Goal: Communication & Community: Ask a question

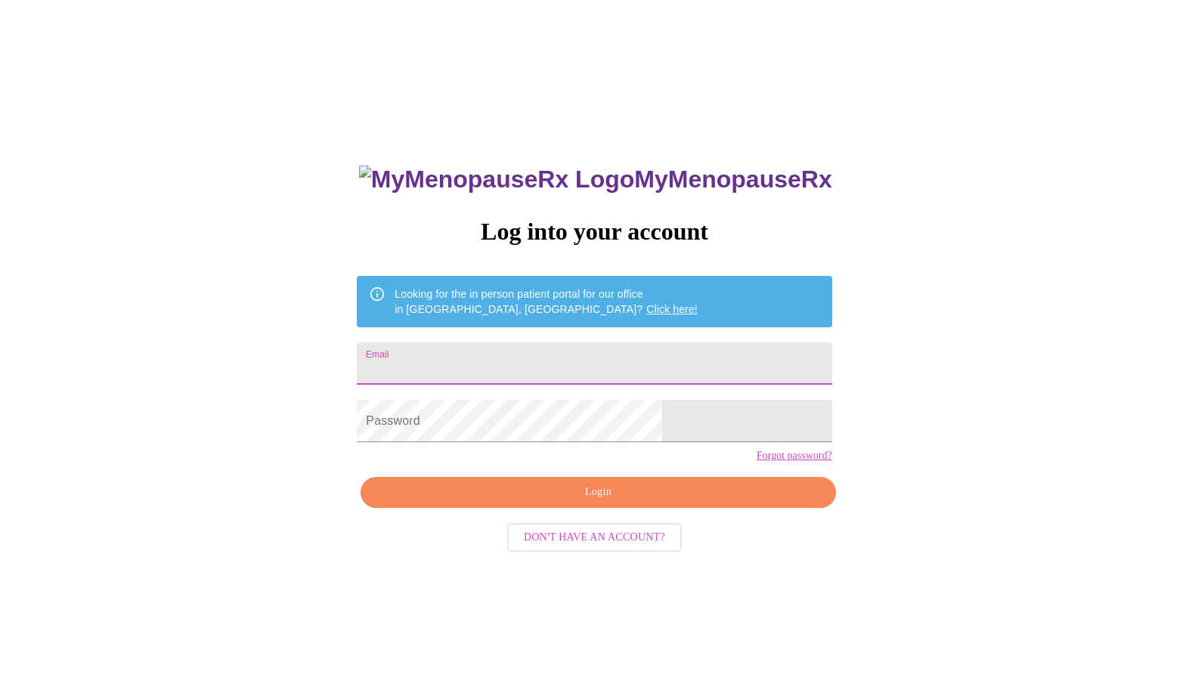
click at [509, 361] on input "Email" at bounding box center [594, 363] width 475 height 42
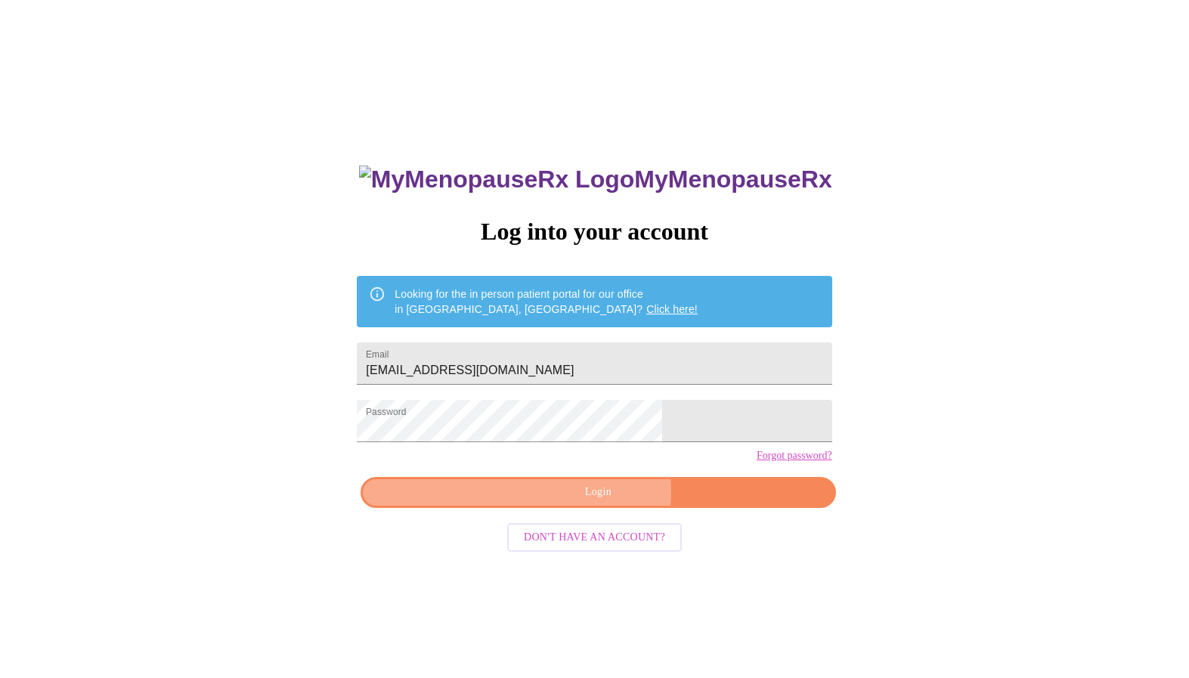
click at [600, 502] on span "Login" at bounding box center [598, 492] width 440 height 19
click at [592, 502] on span "Login" at bounding box center [598, 492] width 440 height 19
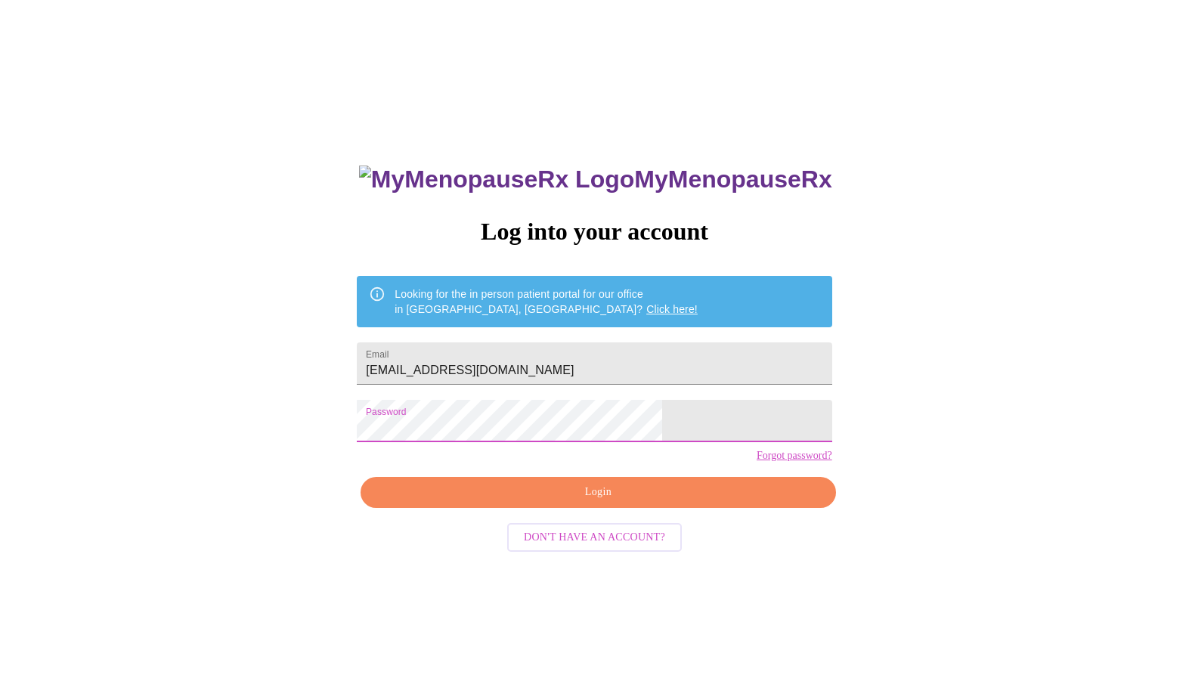
click at [642, 502] on span "Login" at bounding box center [598, 492] width 440 height 19
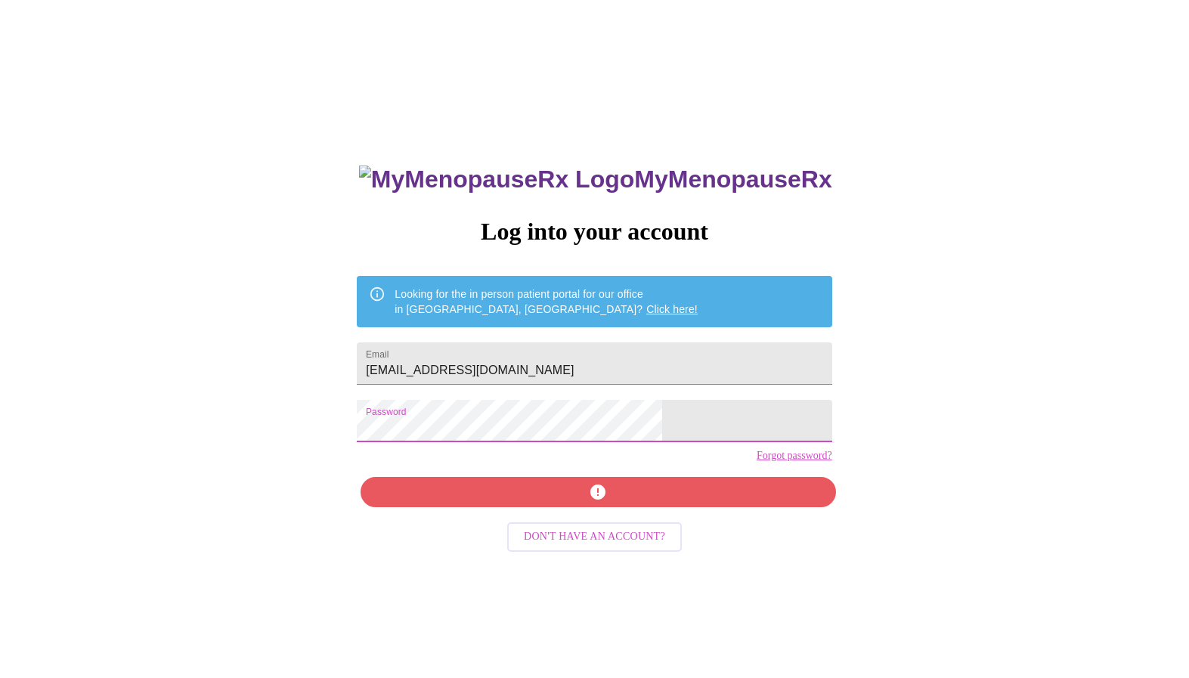
click at [410, 411] on div "MyMenopauseRx Log into your account Looking for the in person patient portal fo…" at bounding box center [594, 412] width 1177 height 813
click at [530, 357] on input "stacymsullivan@gmail.com" at bounding box center [594, 363] width 475 height 42
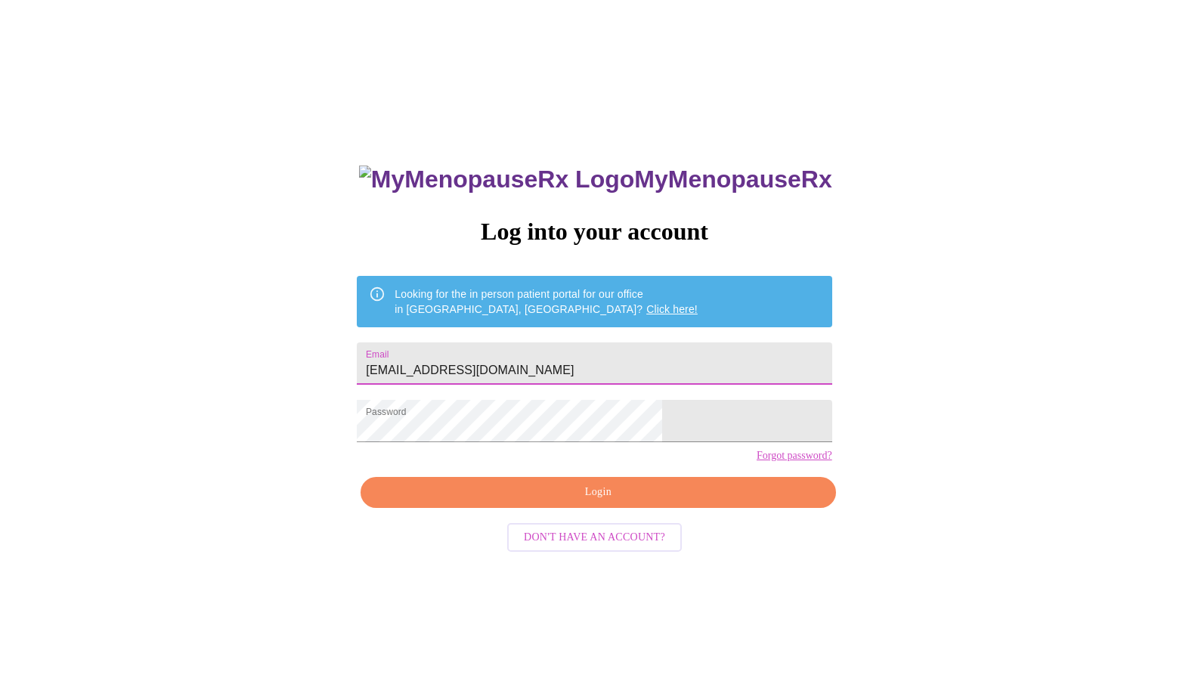
type input "stacymsulli@gmail.com"
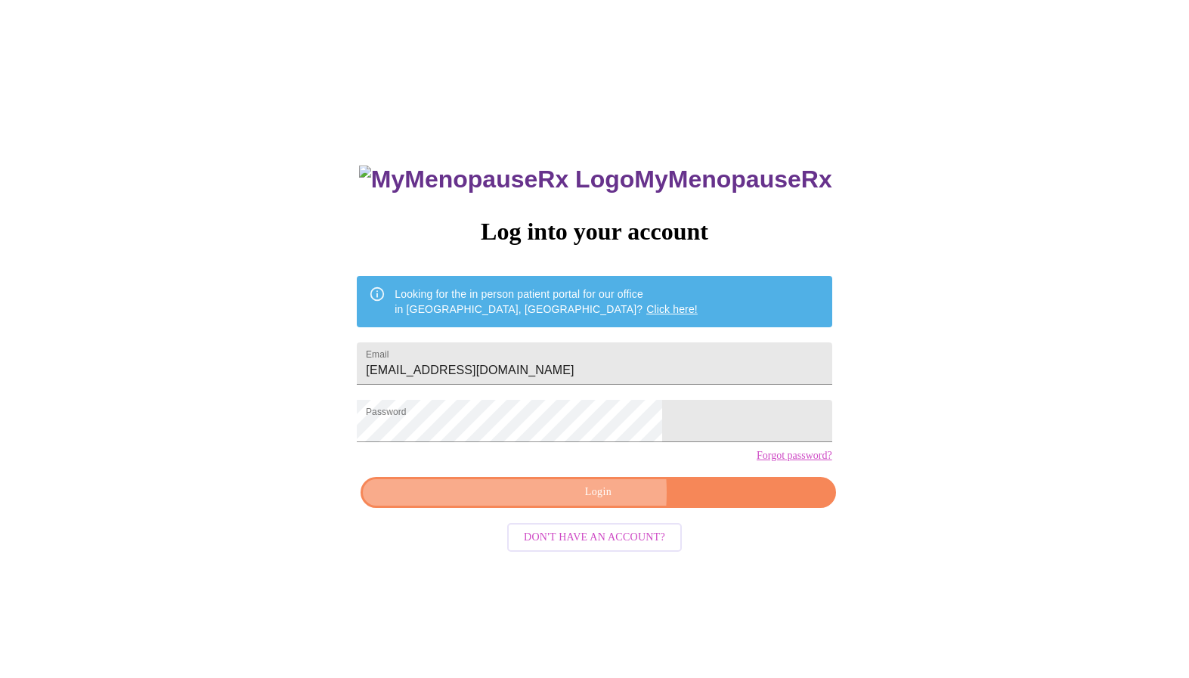
click at [524, 502] on span "Login" at bounding box center [598, 492] width 440 height 19
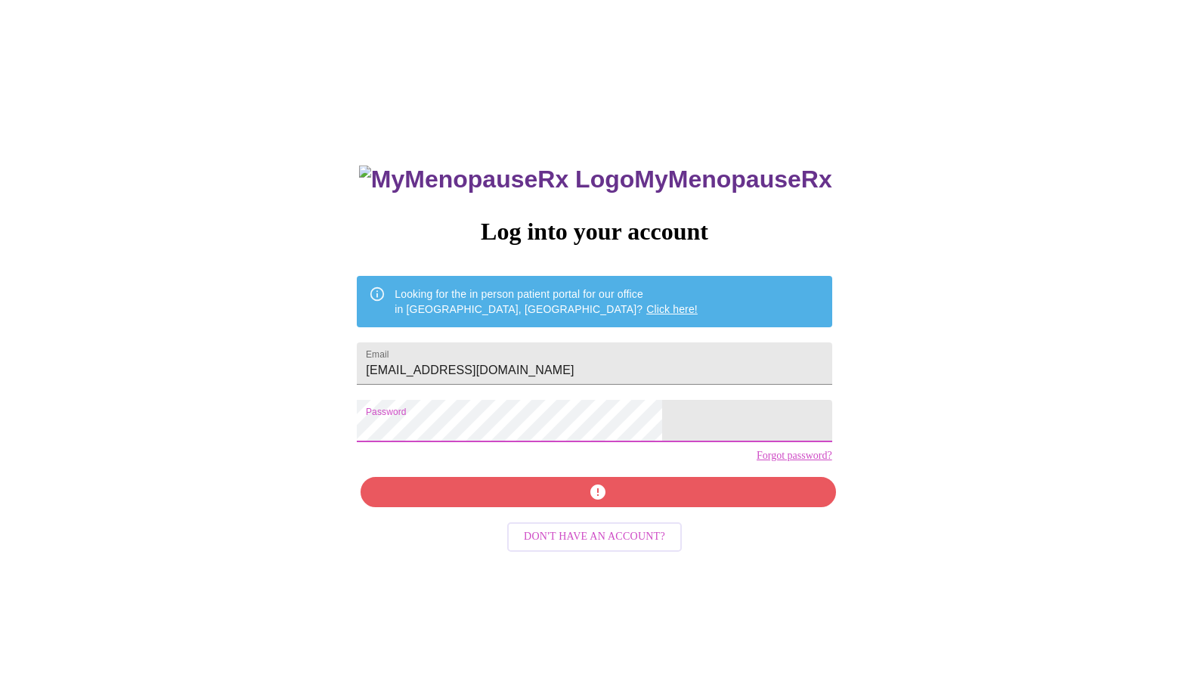
click at [405, 420] on div "MyMenopauseRx Log into your account Looking for the in person patient portal fo…" at bounding box center [594, 412] width 1177 height 813
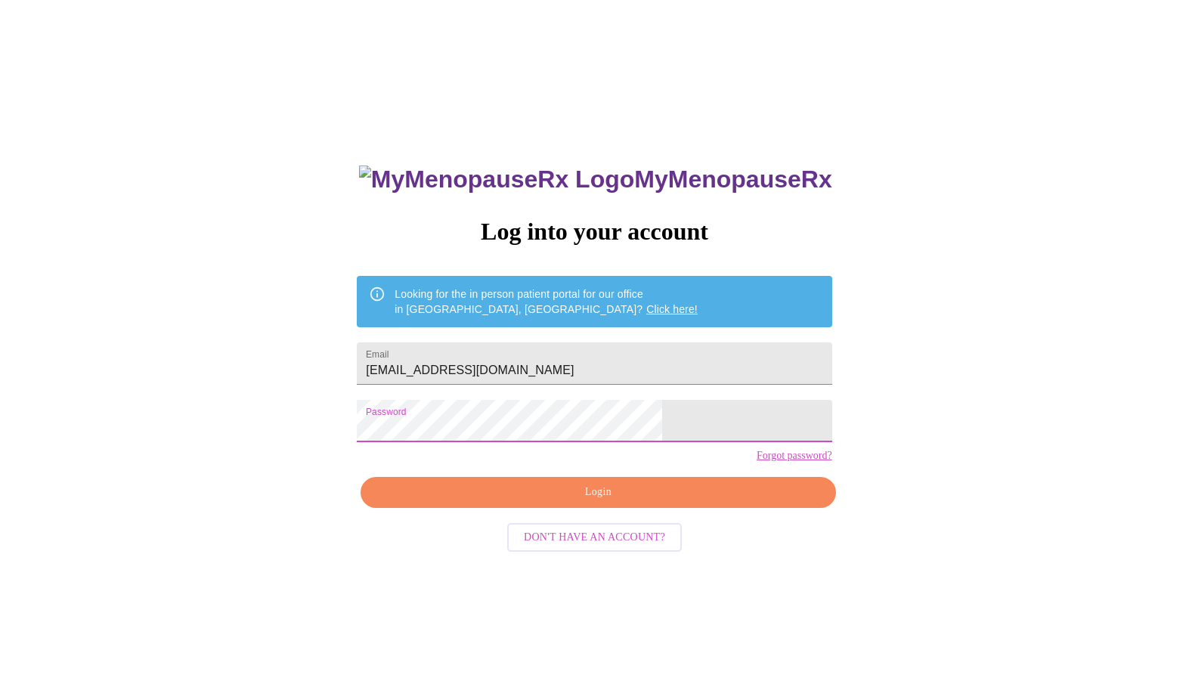
click at [560, 502] on span "Login" at bounding box center [598, 492] width 440 height 19
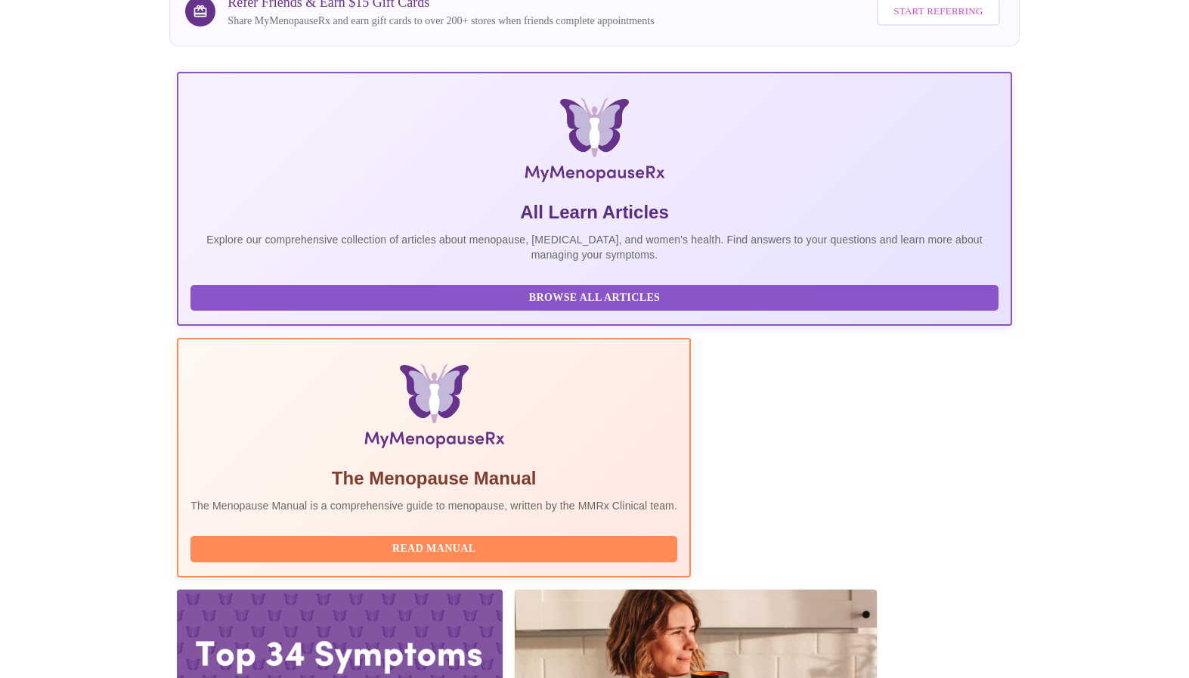
scroll to position [149, 0]
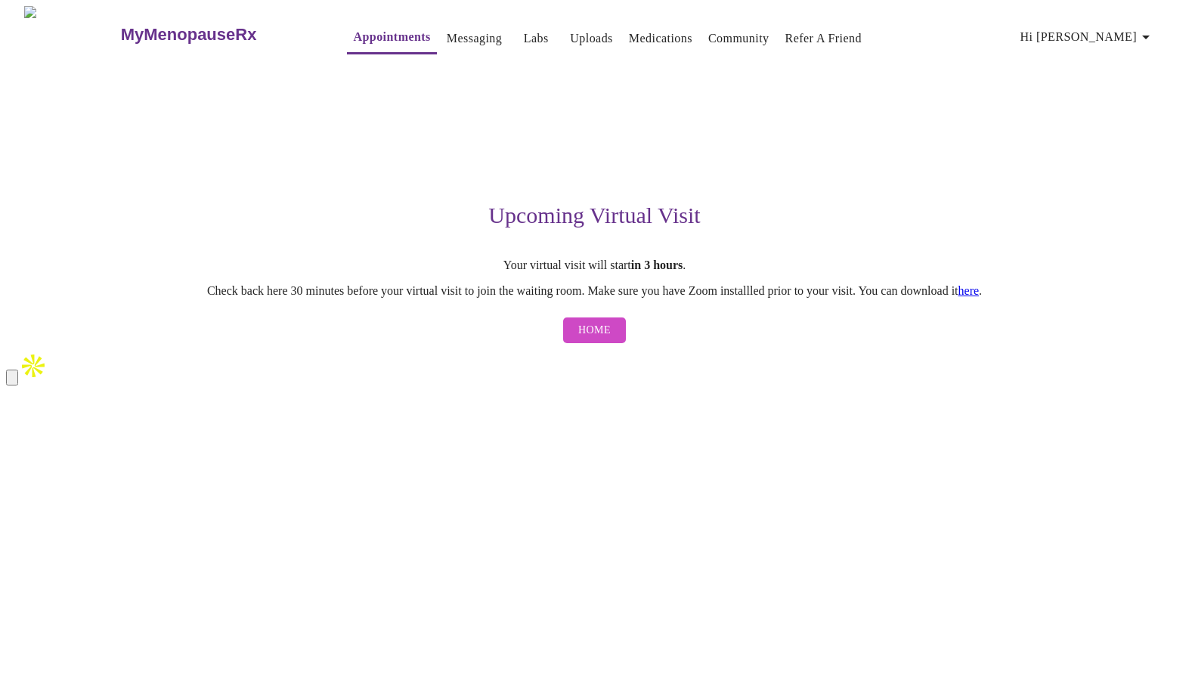
click at [598, 328] on span "Home" at bounding box center [594, 330] width 32 height 19
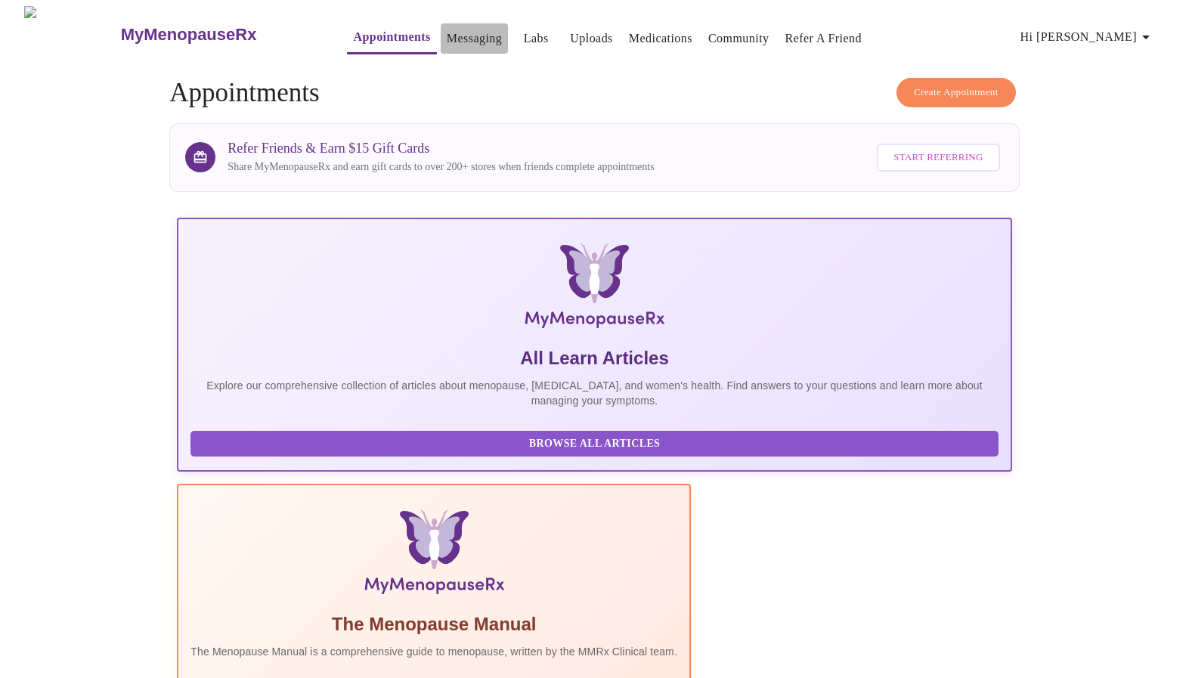
click at [441, 42] on button "Messaging" at bounding box center [474, 38] width 67 height 30
click at [447, 30] on link "Messaging" at bounding box center [474, 38] width 55 height 21
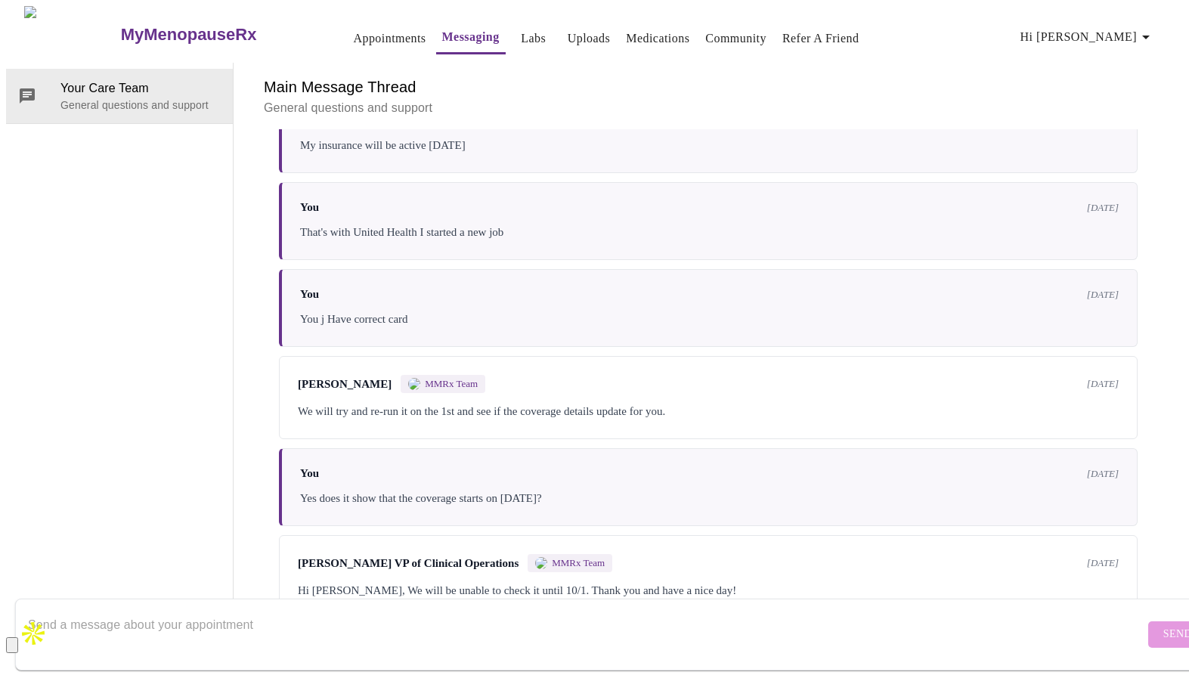
scroll to position [255, 0]
click at [531, 618] on textarea "Send a message about your appointment" at bounding box center [586, 634] width 1116 height 48
type textarea "did you check my insurance [DATE]"
click at [1163, 625] on span "Send" at bounding box center [1177, 634] width 29 height 19
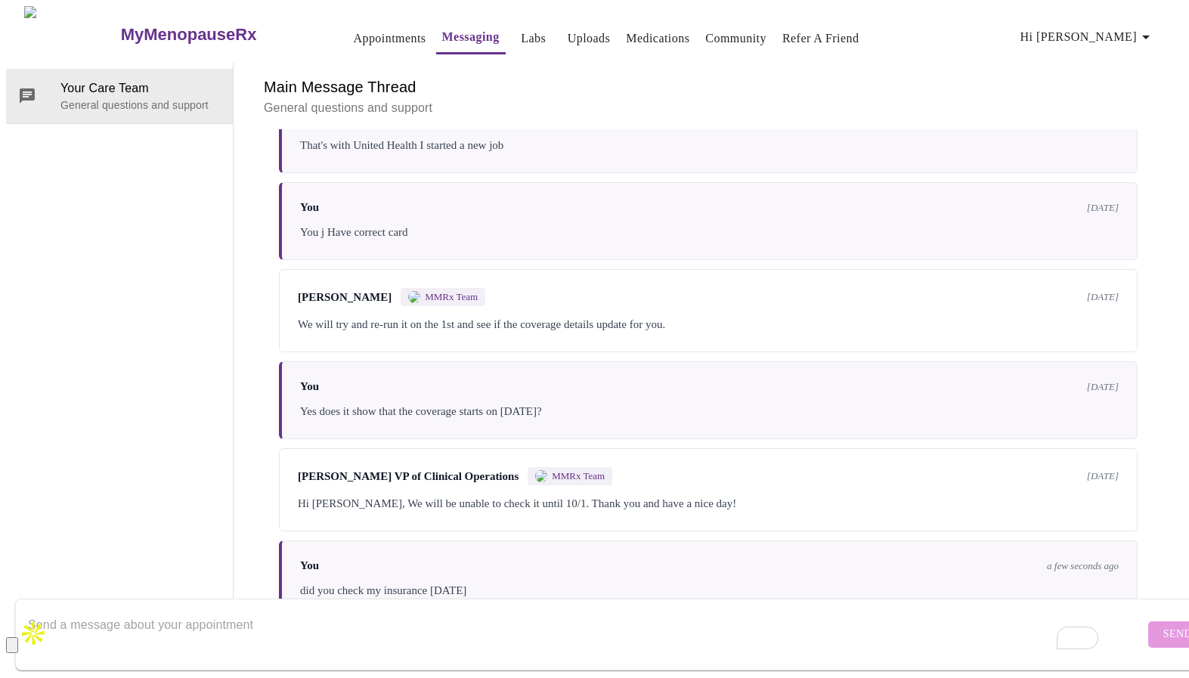
scroll to position [346, 0]
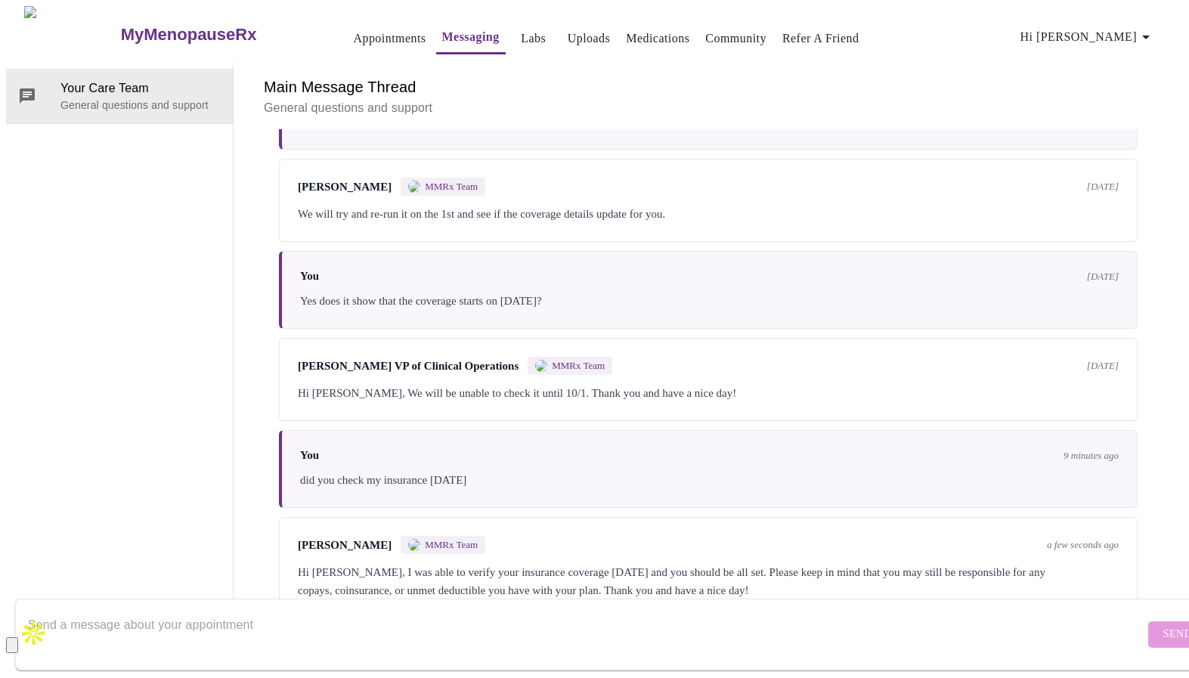
scroll to position [459, 0]
click at [87, 618] on textarea "Send a message about your appointment" at bounding box center [586, 634] width 1116 height 48
type textarea "thanks"
click at [1149, 621] on button "Send" at bounding box center [1177, 634] width 59 height 26
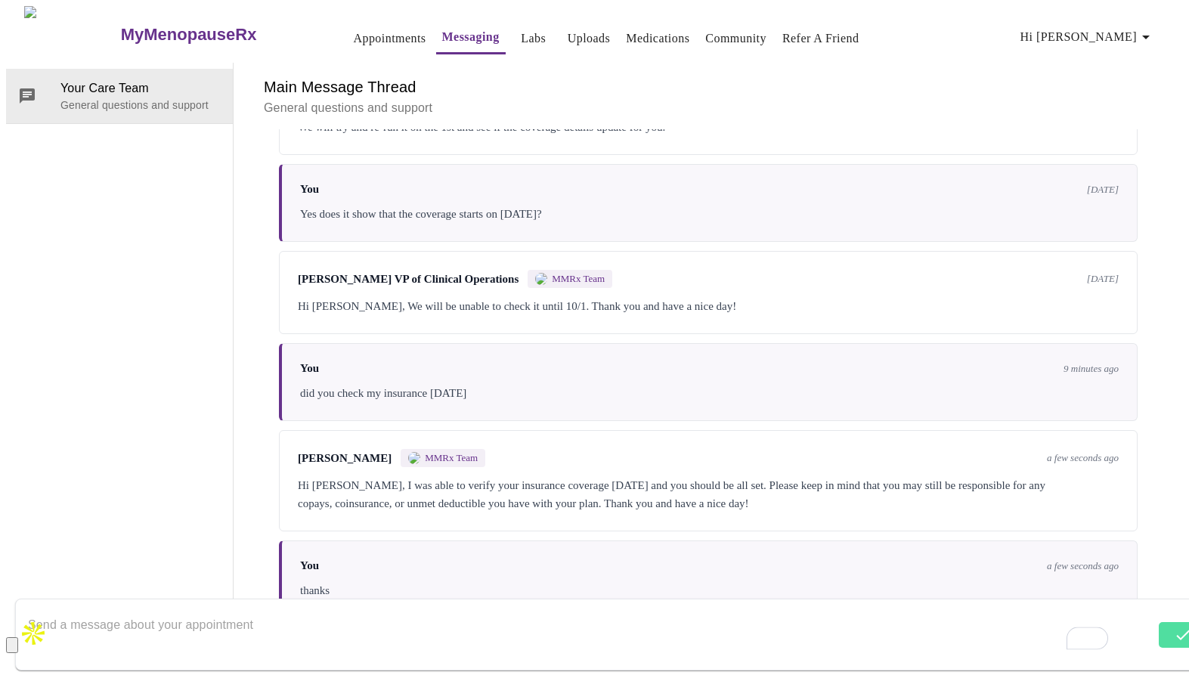
scroll to position [550, 0]
